Goal: Find specific page/section: Find specific page/section

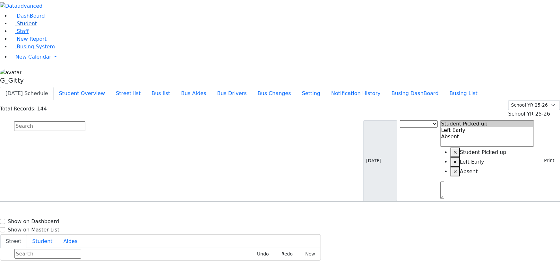
click at [19, 27] on span "Student" at bounding box center [27, 24] width 20 height 6
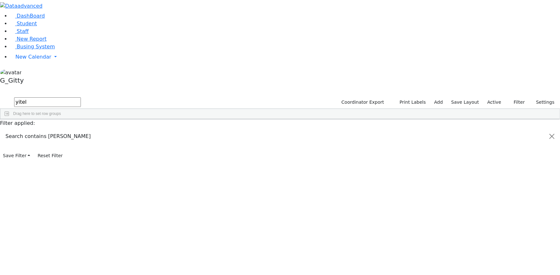
type input "yitel"
click at [81, 97] on input "yitel" at bounding box center [47, 102] width 67 height 10
click at [29, 34] on link "Staff" at bounding box center [19, 31] width 18 height 6
click at [81, 97] on input "esth" at bounding box center [47, 102] width 67 height 10
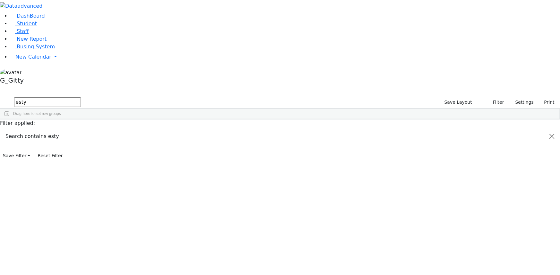
type input "esty"
click at [30, 130] on div "11301" at bounding box center [15, 134] width 30 height 9
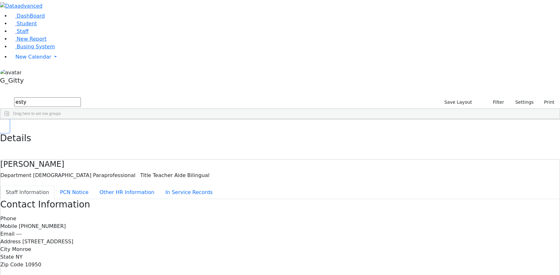
click at [3, 124] on use "button" at bounding box center [3, 124] width 0 height 0
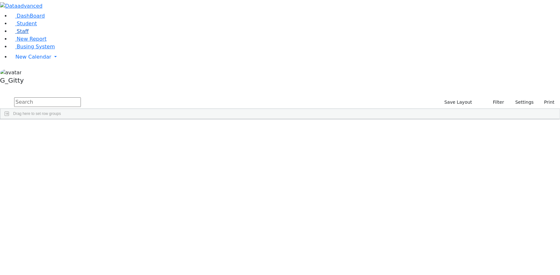
click at [29, 34] on link "Staff" at bounding box center [19, 31] width 18 height 6
click at [81, 97] on input "text" at bounding box center [47, 102] width 67 height 10
type input "[PERSON_NAME]"
click at [88, 138] on div "Esty" at bounding box center [73, 142] width 29 height 9
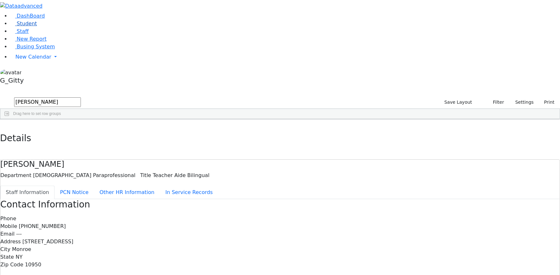
click at [25, 27] on span "Student" at bounding box center [27, 24] width 20 height 6
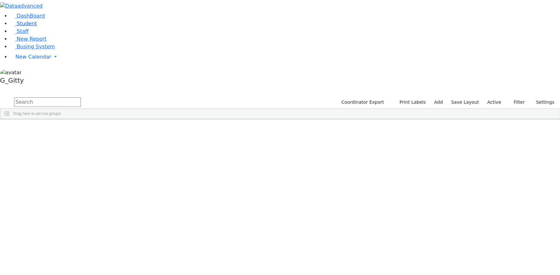
click at [37, 27] on link "Student" at bounding box center [23, 24] width 27 height 6
click at [81, 97] on input "text" at bounding box center [47, 102] width 67 height 10
type input "pol"
click at [81, 207] on div "Polatsek" at bounding box center [60, 211] width 41 height 9
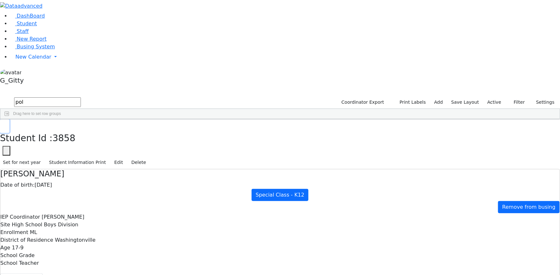
click at [9, 120] on button "button" at bounding box center [4, 126] width 9 height 13
click at [81, 97] on input "pol" at bounding box center [47, 102] width 67 height 10
click at [29, 34] on link "Staff" at bounding box center [19, 31] width 18 height 6
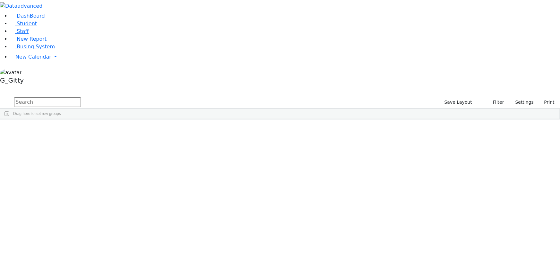
click at [81, 97] on input "text" at bounding box center [47, 102] width 67 height 10
type input "[PERSON_NAME]"
click at [88, 130] on div "[PERSON_NAME]" at bounding box center [73, 134] width 29 height 9
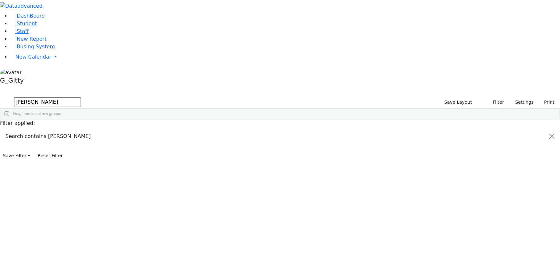
click at [88, 130] on div "[PERSON_NAME]" at bounding box center [73, 134] width 29 height 9
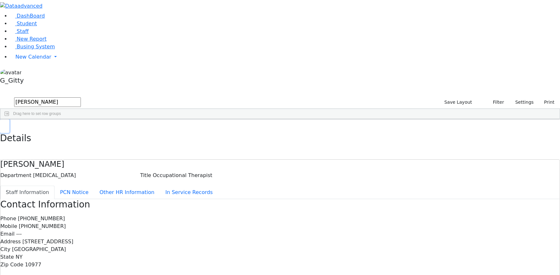
click at [6, 124] on icon "button" at bounding box center [5, 126] width 4 height 4
